Goal: Task Accomplishment & Management: Use online tool/utility

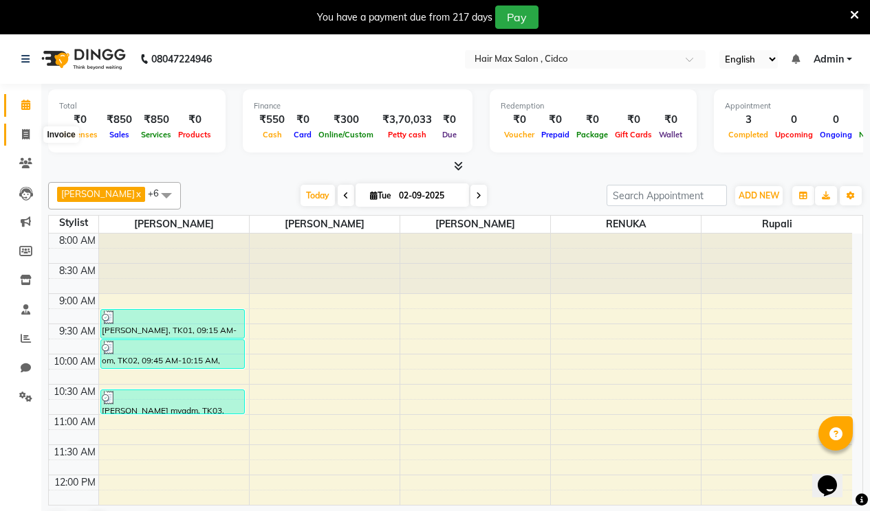
click at [27, 139] on icon at bounding box center [26, 134] width 8 height 10
select select "7580"
select select "service"
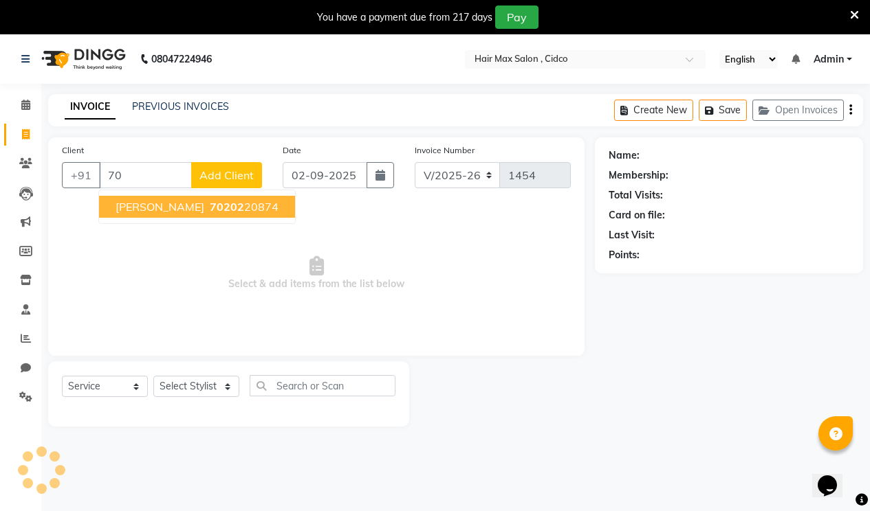
type input "7"
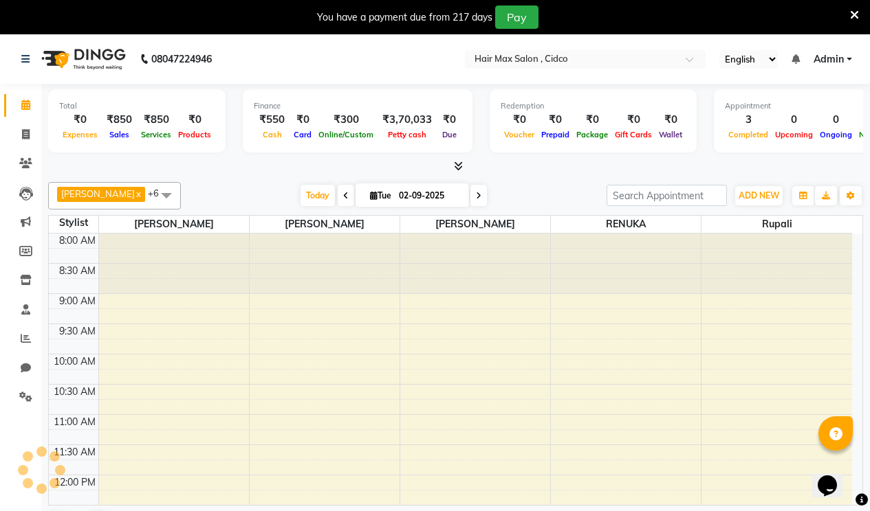
scroll to position [1, 0]
